Goal: Find specific page/section: Find specific page/section

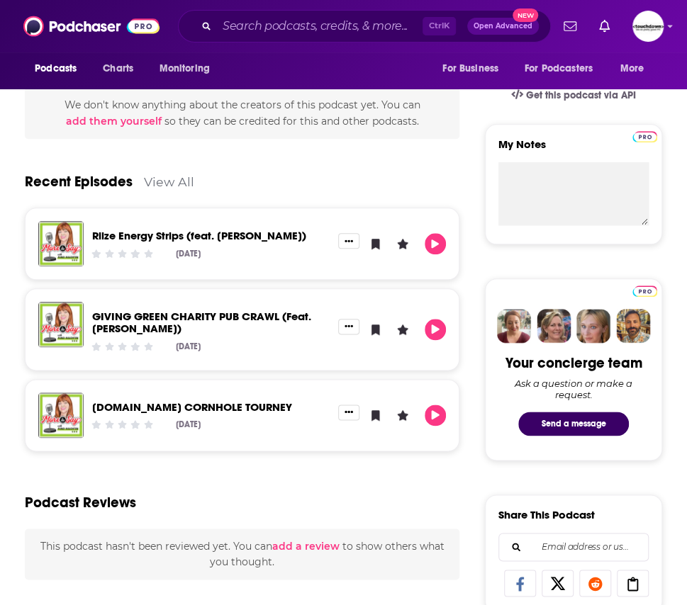
scroll to position [443, 0]
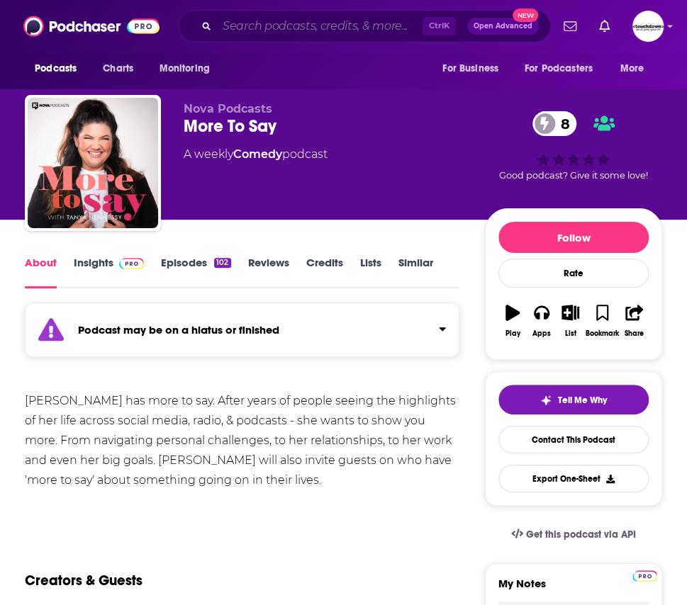
click at [276, 29] on input "Search podcasts, credits, & more..." at bounding box center [320, 26] width 206 height 23
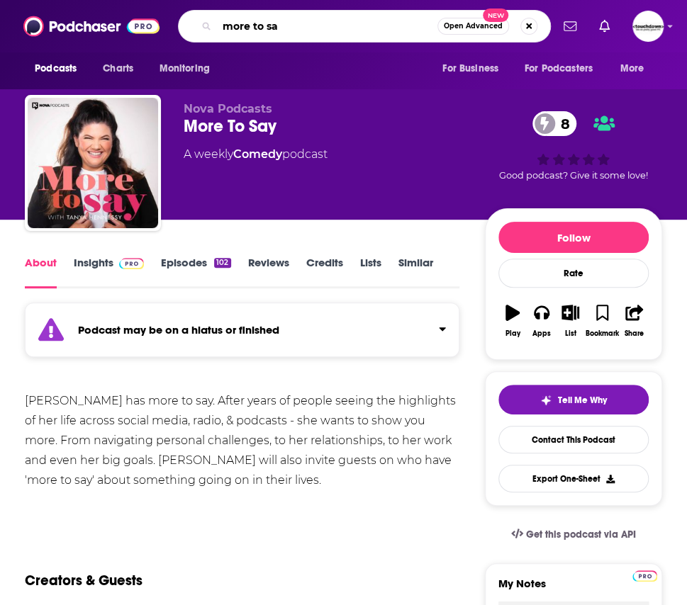
type input "more to say"
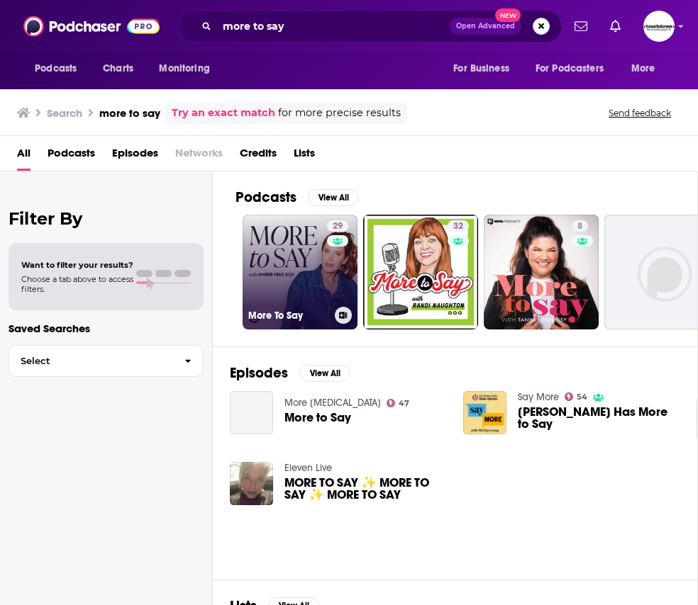
click at [301, 273] on link "29 More To Say" at bounding box center [299, 272] width 115 height 115
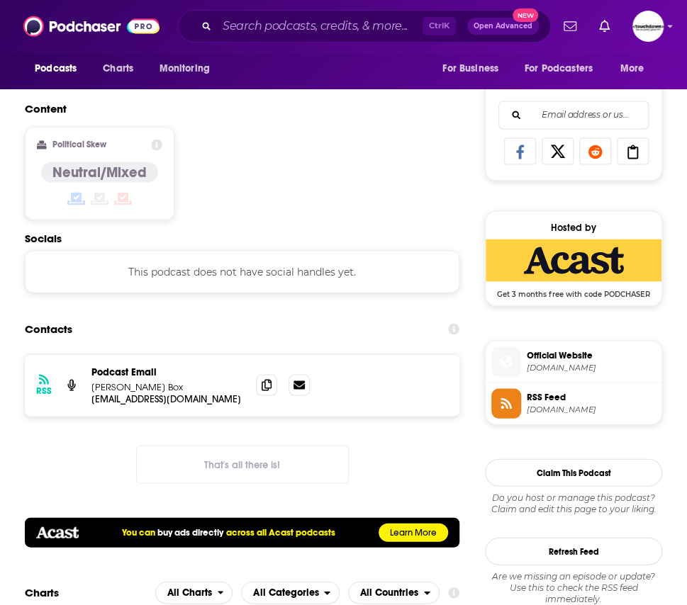
scroll to position [892, 0]
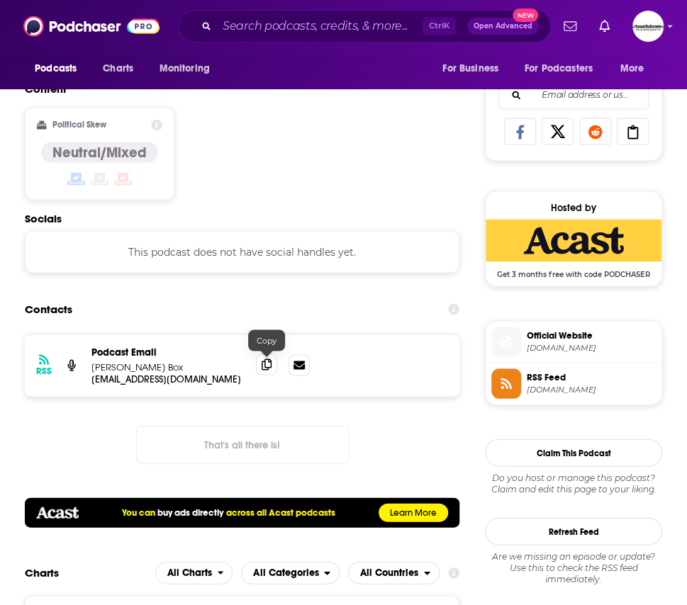
click at [264, 367] on icon at bounding box center [267, 364] width 10 height 11
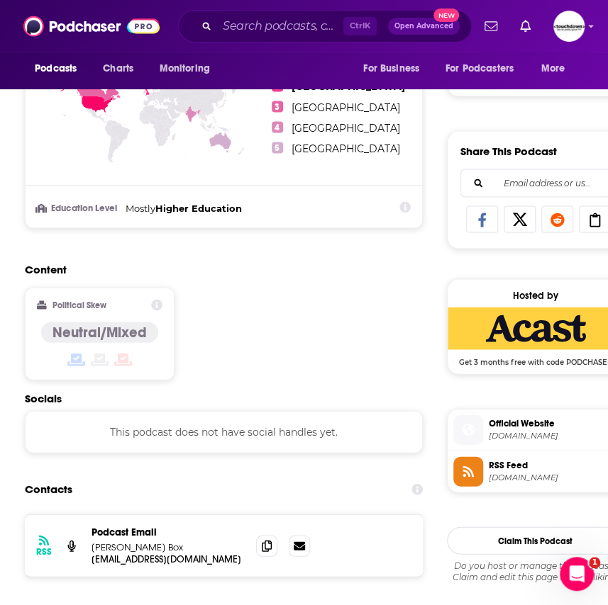
scroll to position [798, 0]
